Goal: Transaction & Acquisition: Obtain resource

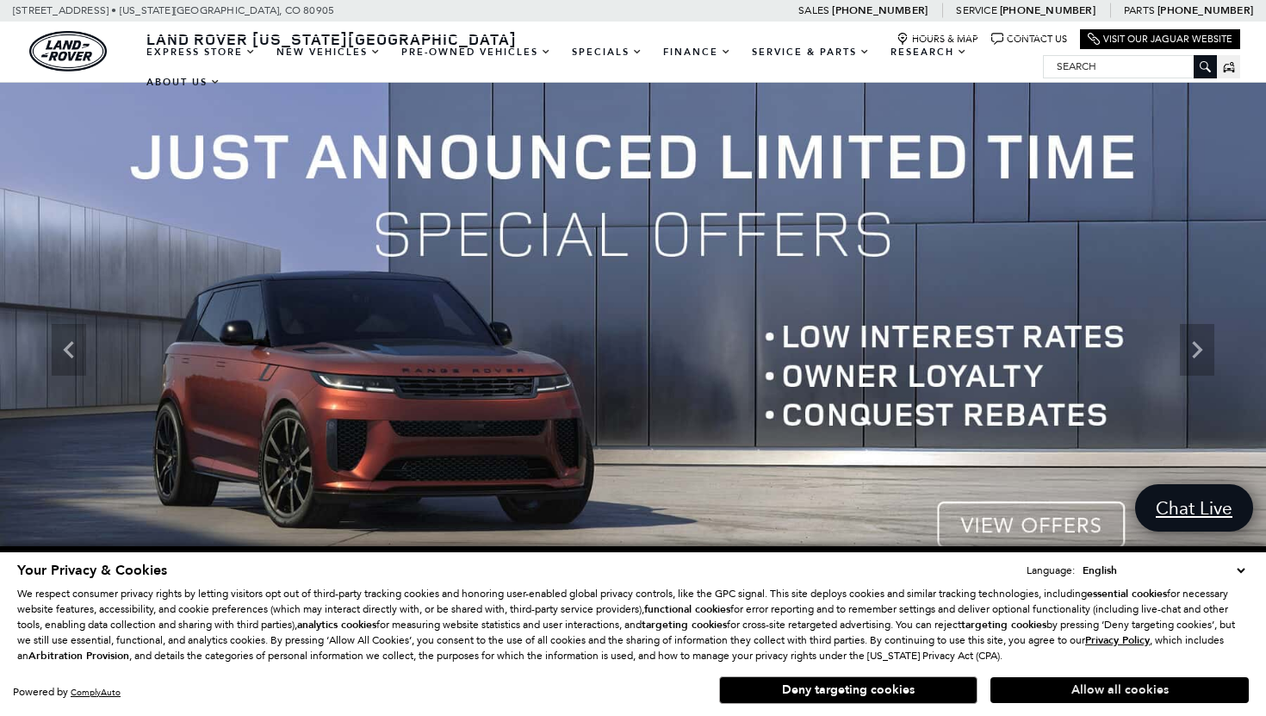
click at [1104, 693] on button "Allow all cookies" at bounding box center [1119, 690] width 258 height 26
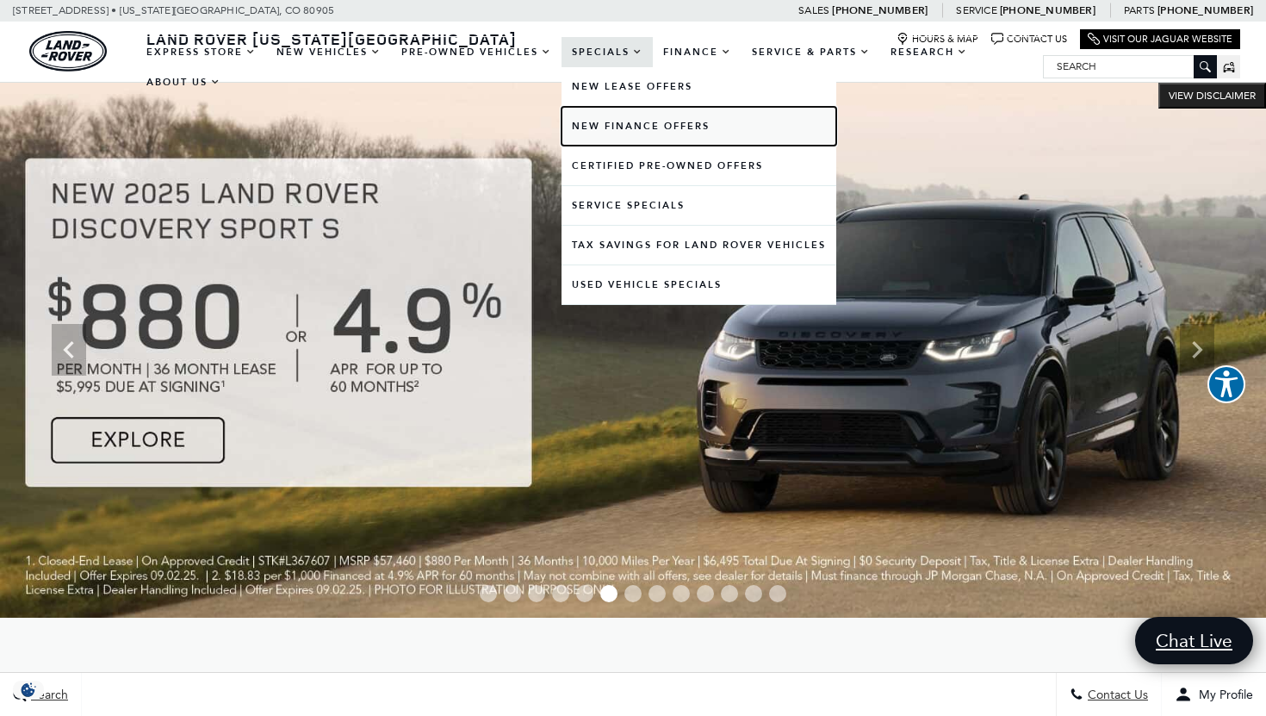
click at [598, 121] on link "New Finance Offers" at bounding box center [698, 126] width 275 height 39
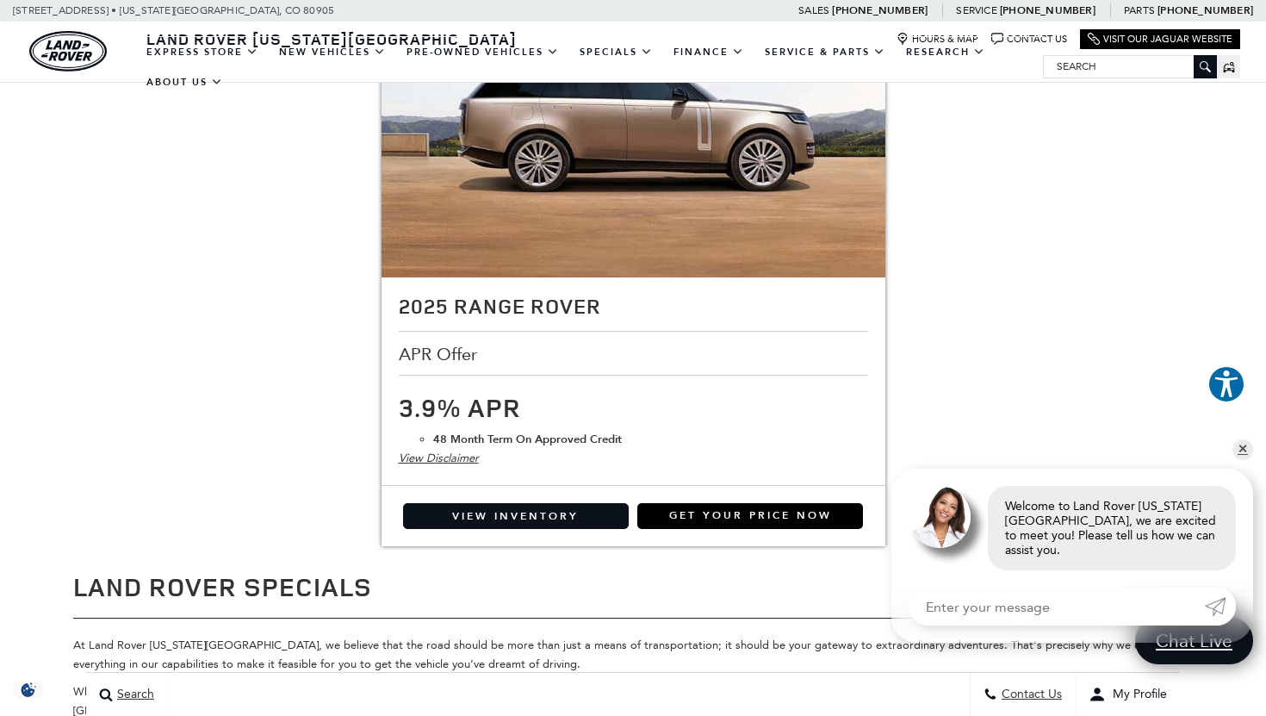
scroll to position [3503, 0]
